Goal: Communication & Community: Ask a question

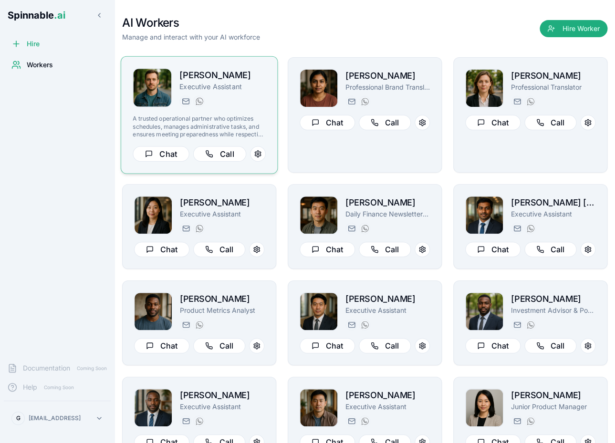
click at [249, 129] on p "A trusted operational partner who optimizes schedules, manages administrative t…" at bounding box center [199, 126] width 133 height 23
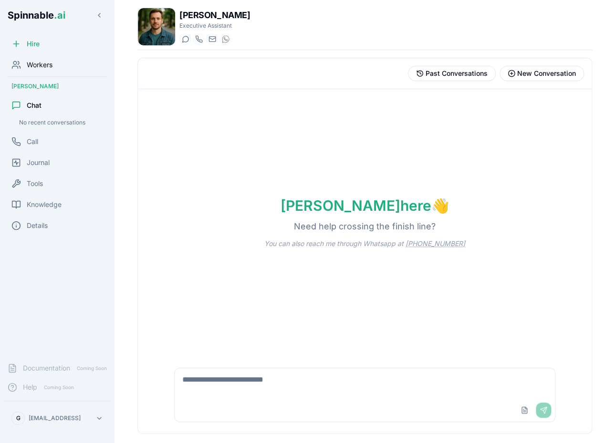
click at [44, 71] on div "Workers" at bounding box center [57, 64] width 107 height 19
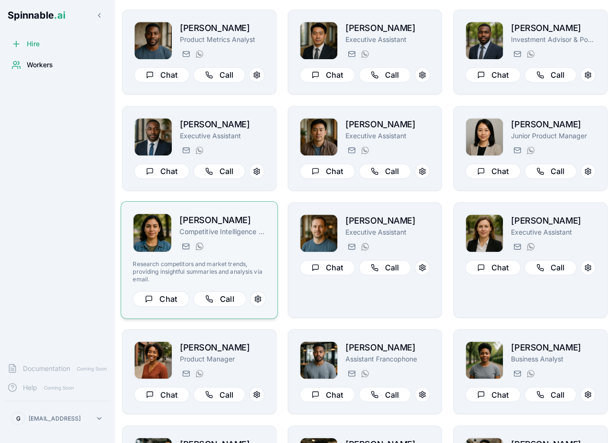
scroll to position [255, 0]
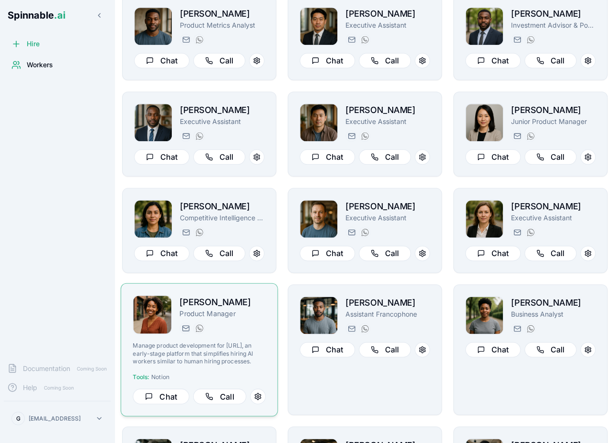
click at [238, 336] on div "[PERSON_NAME] Product Manager [PERSON_NAME][EMAIL_ADDRESS][PERSON_NAME] [PHONE_…" at bounding box center [199, 349] width 133 height 109
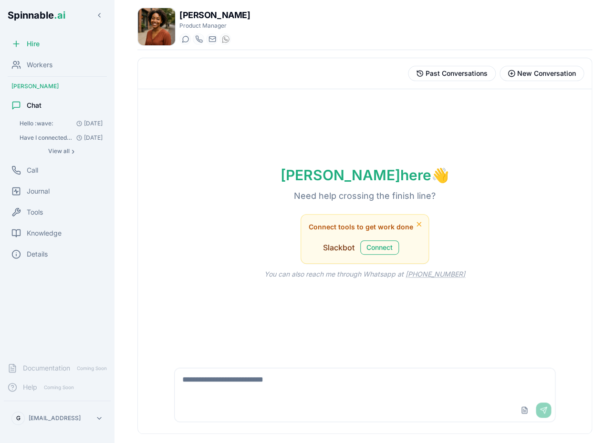
click at [167, 26] on img at bounding box center [156, 26] width 37 height 37
click at [526, 335] on body "Spinnable .ai Hire Workers [PERSON_NAME] Chat Hello :wave: [DATE] Have I connec…" at bounding box center [307, 221] width 615 height 443
click at [284, 402] on div "Upload File Send" at bounding box center [365, 410] width 381 height 23
click at [255, 381] on textarea at bounding box center [365, 383] width 381 height 31
type textarea "*****"
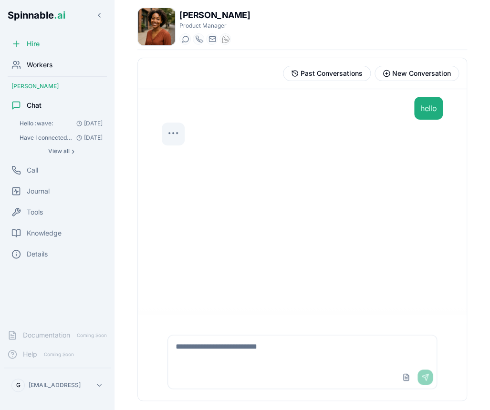
click at [45, 64] on span "Workers" at bounding box center [40, 65] width 26 height 10
